Goal: Transaction & Acquisition: Purchase product/service

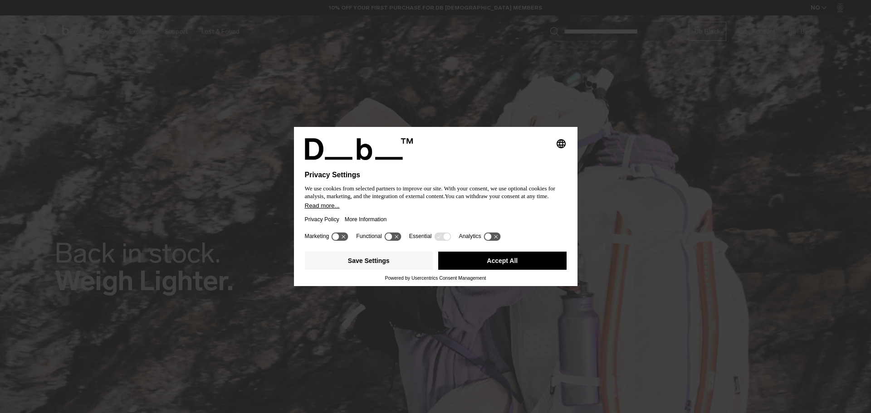
click at [512, 258] on button "Accept All" at bounding box center [502, 261] width 128 height 18
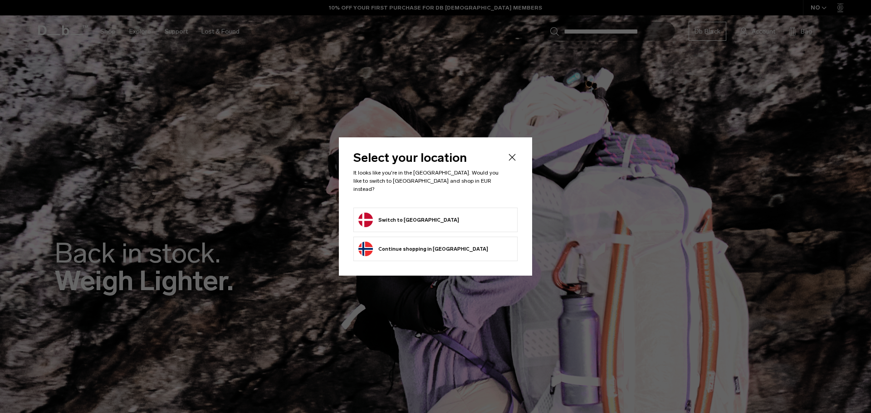
click at [414, 218] on button "Switch to Denmark" at bounding box center [408, 220] width 101 height 15
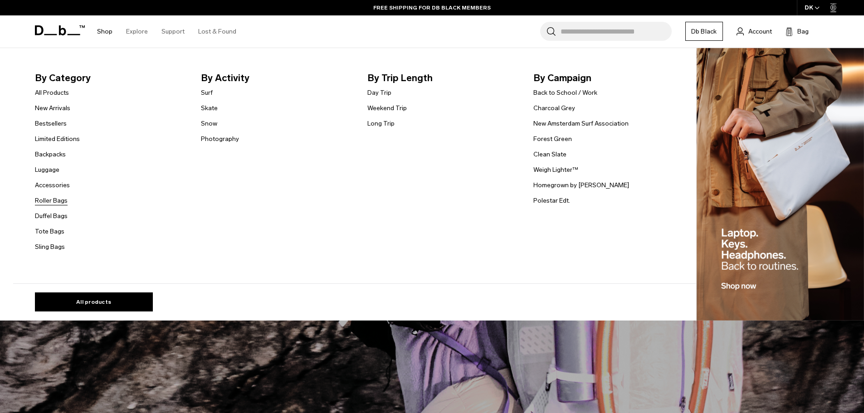
click at [55, 200] on link "Roller Bags" at bounding box center [51, 201] width 33 height 10
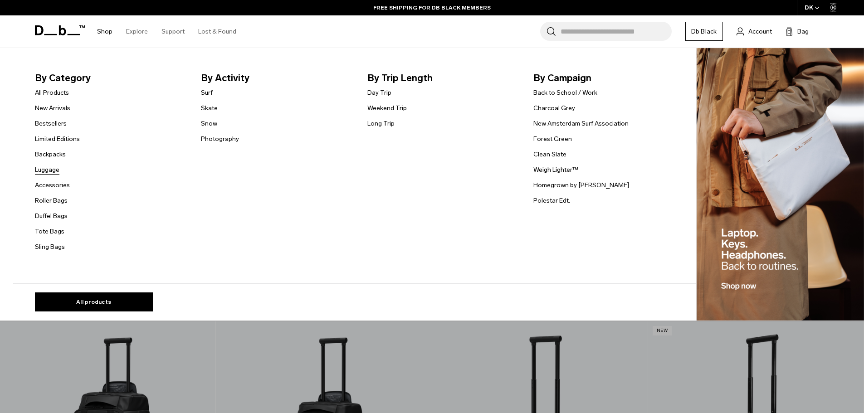
click at [52, 170] on link "Luggage" at bounding box center [47, 170] width 25 height 10
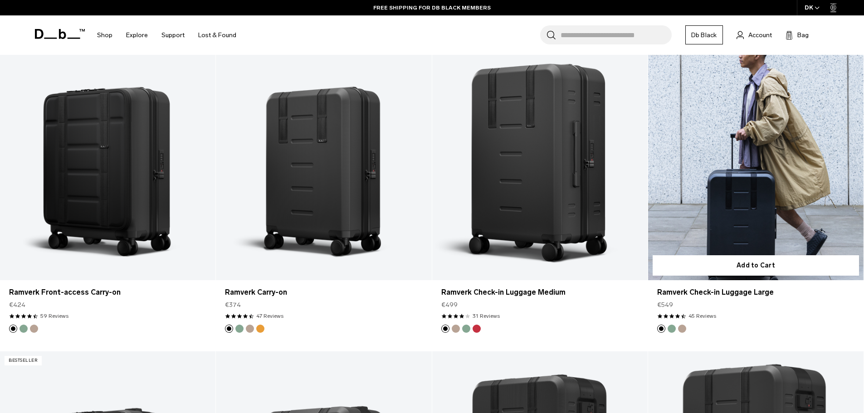
scroll to position [862, 0]
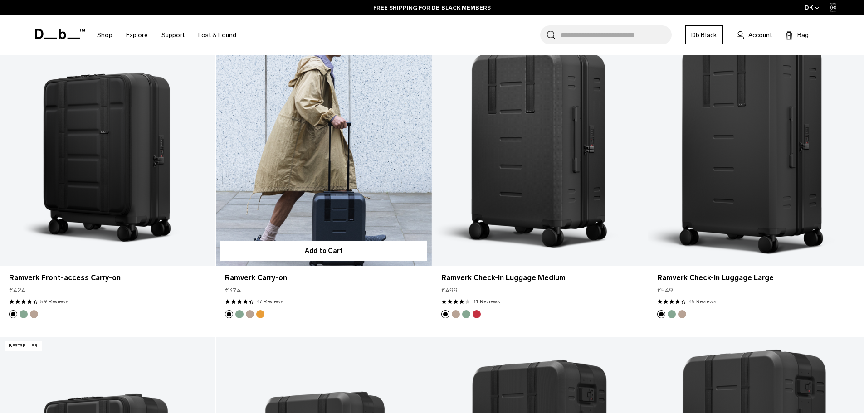
drag, startPoint x: 248, startPoint y: 294, endPoint x: 225, endPoint y: 290, distance: 23.5
click at [225, 290] on div "Ramverk Carry-on €374 4.5 star rating 47 Reviews" at bounding box center [324, 288] width 216 height 44
click at [281, 161] on link "Ramverk Carry-on" at bounding box center [324, 146] width 216 height 240
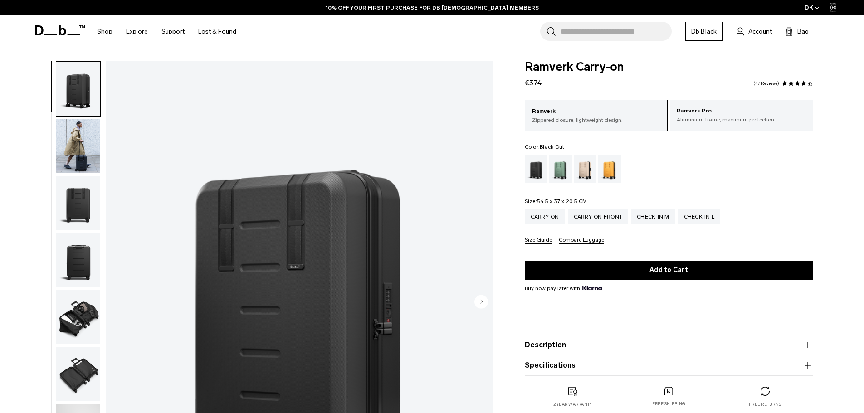
click at [84, 148] on img "button" at bounding box center [78, 146] width 44 height 54
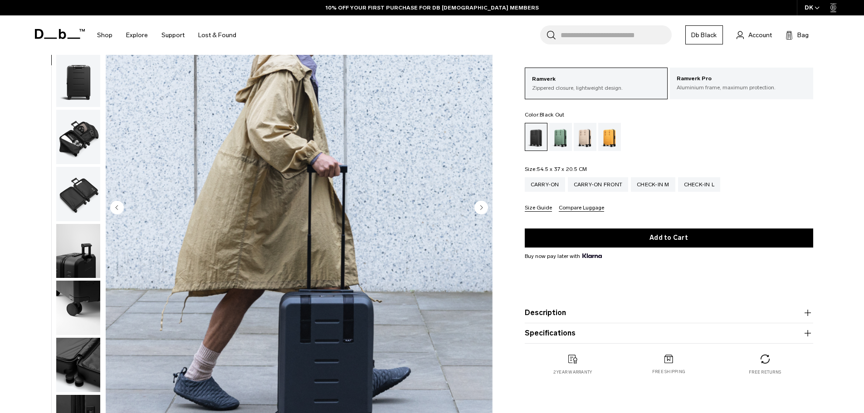
scroll to position [91, 0]
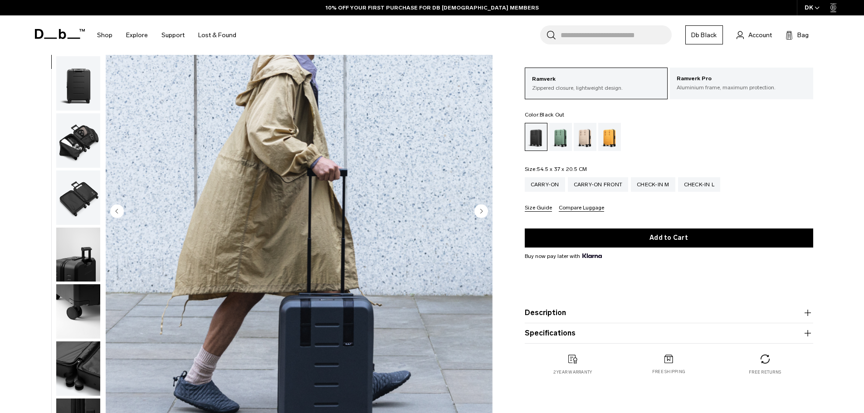
click at [78, 134] on img "button" at bounding box center [78, 140] width 44 height 54
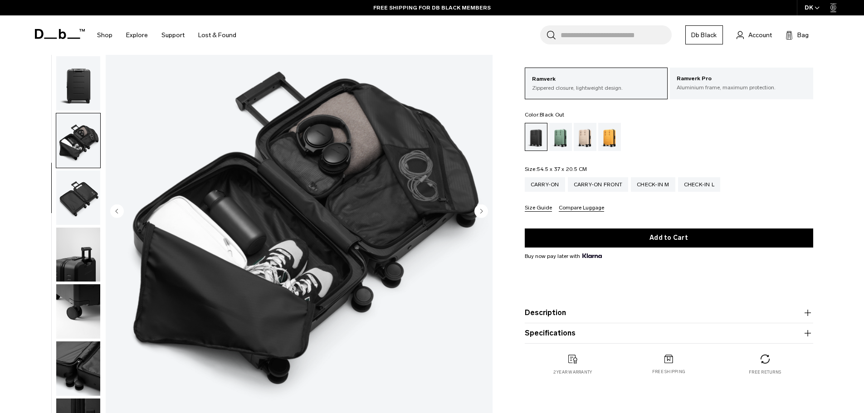
click at [77, 196] on img "button" at bounding box center [78, 198] width 44 height 54
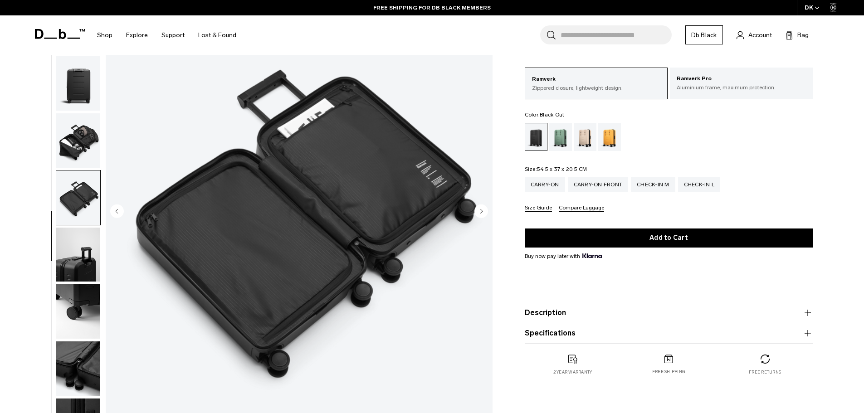
click at [68, 241] on img "button" at bounding box center [78, 255] width 44 height 54
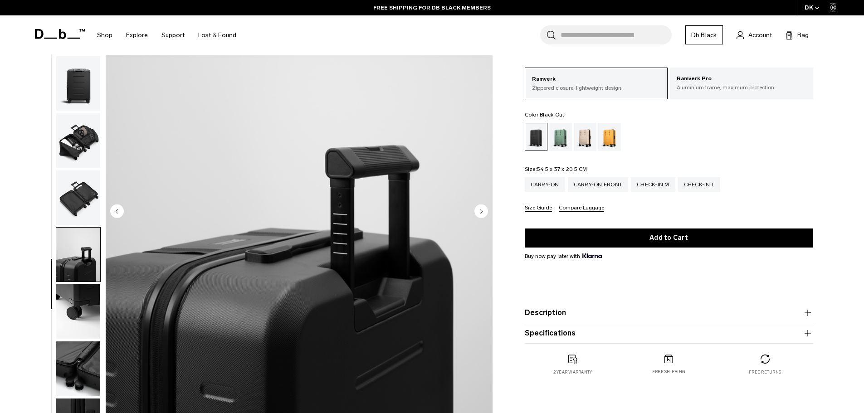
click at [72, 303] on img "button" at bounding box center [78, 311] width 44 height 54
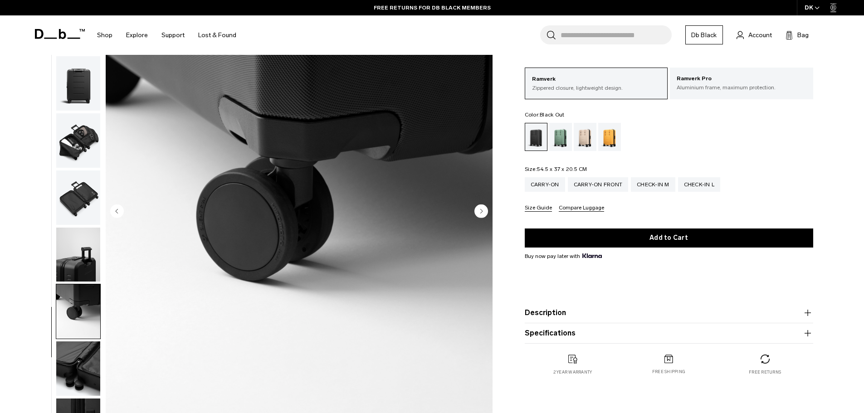
click at [68, 357] on img "button" at bounding box center [78, 369] width 44 height 54
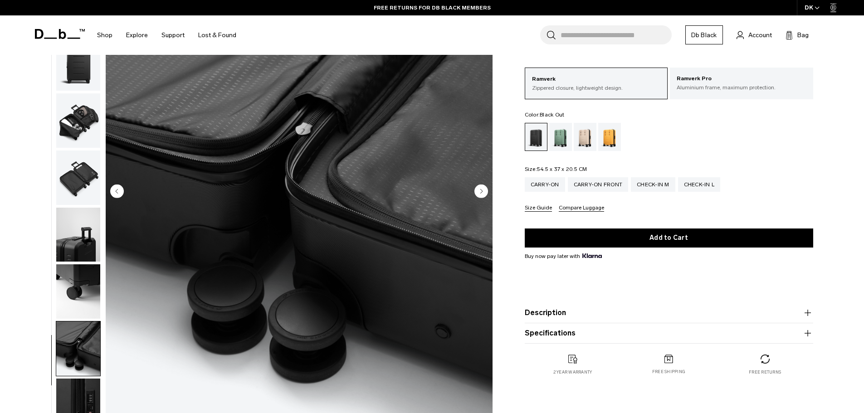
scroll to position [136, 0]
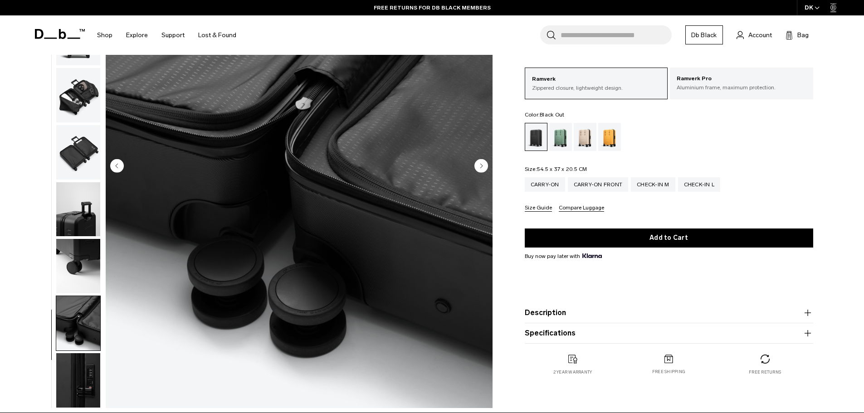
click at [88, 359] on img "button" at bounding box center [78, 380] width 44 height 54
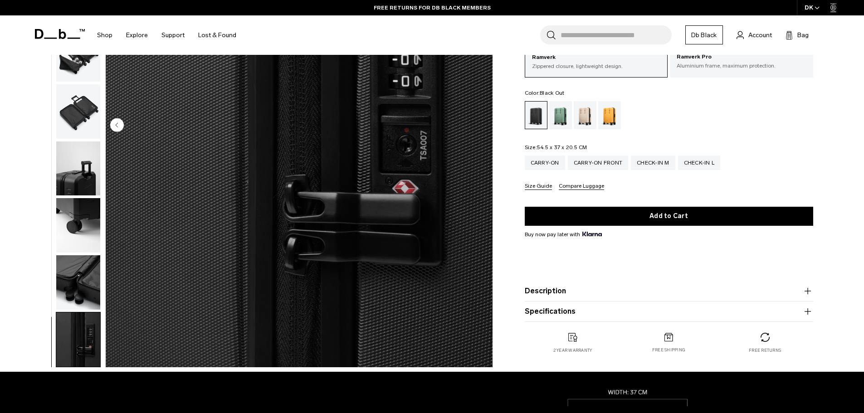
scroll to position [181, 0]
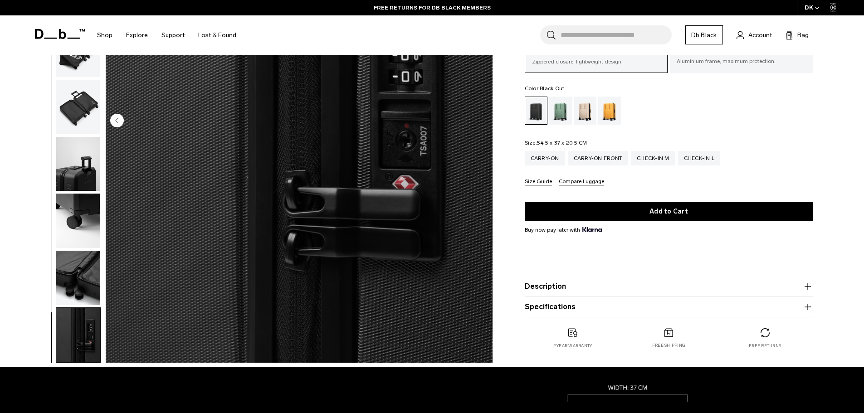
click at [85, 357] on img "button" at bounding box center [78, 335] width 44 height 54
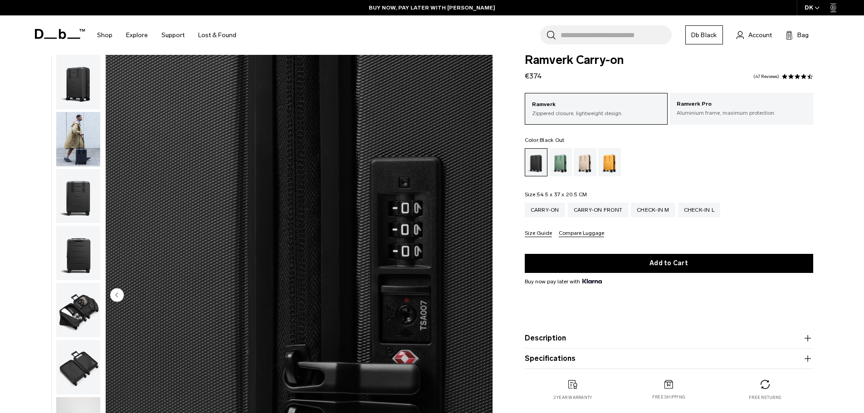
scroll to position [0, 0]
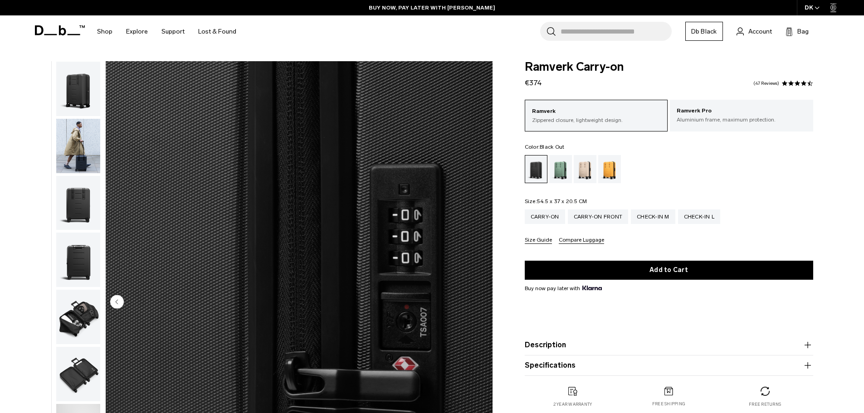
click at [78, 108] on img "button" at bounding box center [78, 89] width 44 height 54
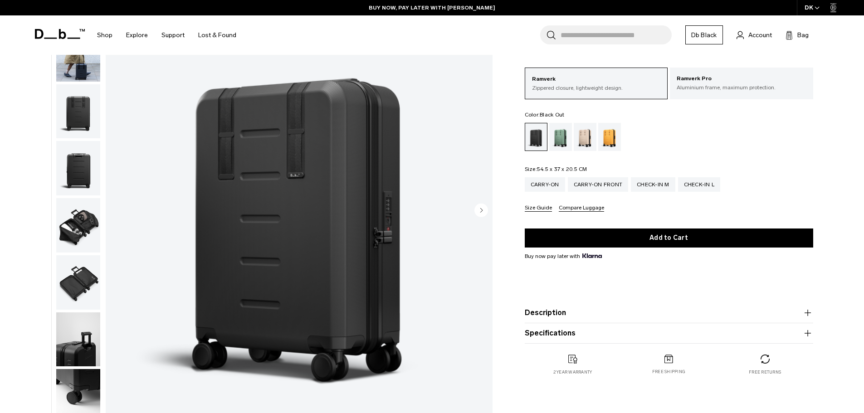
scroll to position [91, 0]
